Goal: Information Seeking & Learning: Learn about a topic

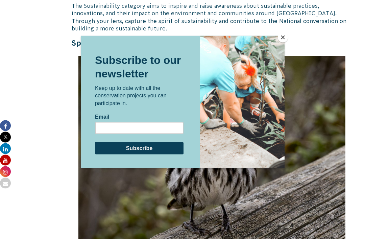
click at [281, 40] on button "Close" at bounding box center [282, 37] width 10 height 10
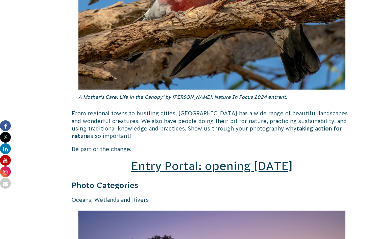
scroll to position [912, 0]
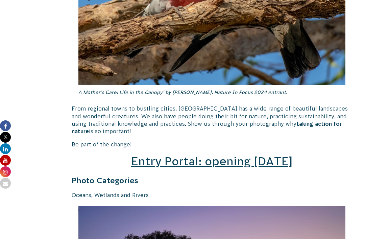
click at [207, 156] on span "Entry Portal: opening July 4" at bounding box center [211, 161] width 161 height 13
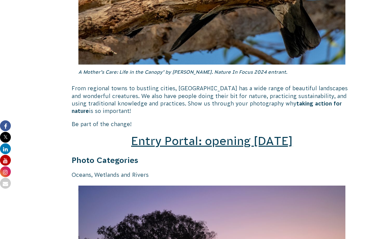
scroll to position [934, 0]
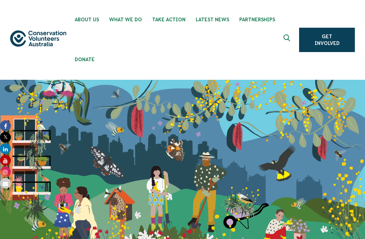
click at [321, 40] on link "Get Involved" at bounding box center [327, 40] width 56 height 24
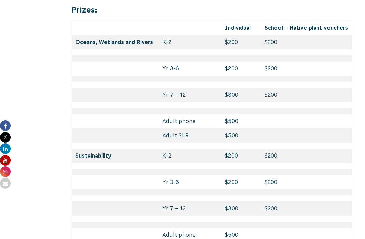
scroll to position [2937, 0]
